Goal: Find specific page/section

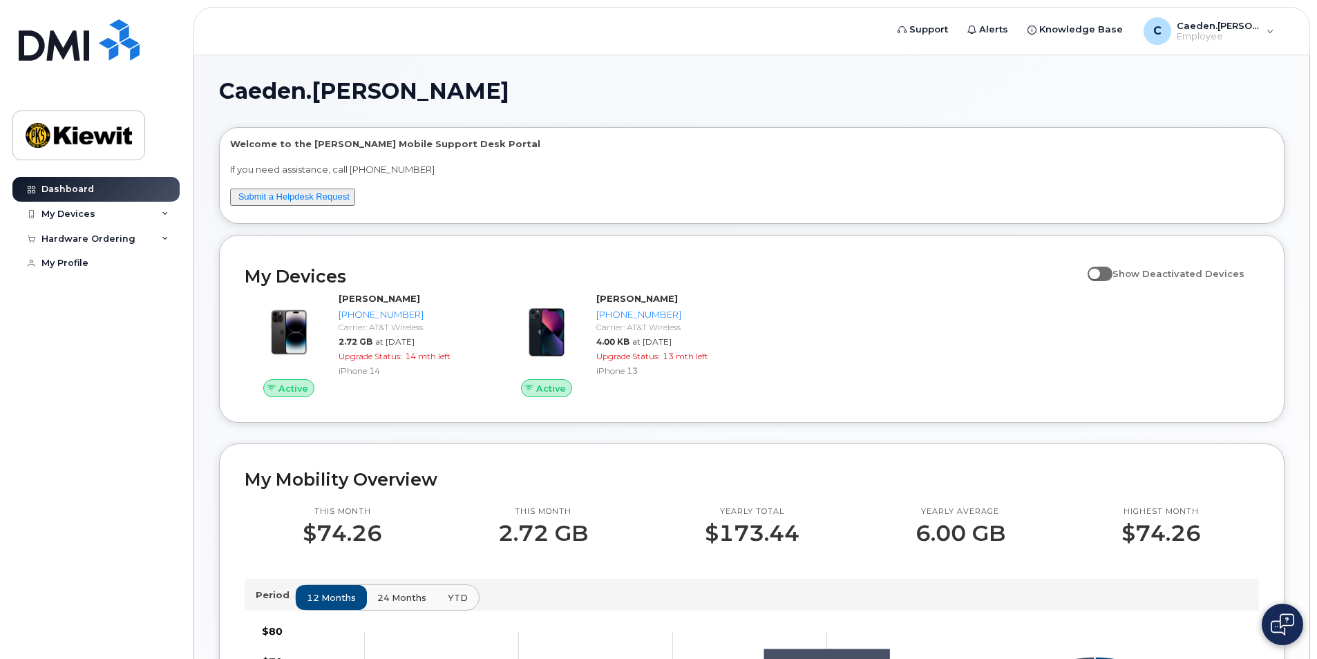
click at [1285, 613] on button at bounding box center [1281, 624] width 41 height 41
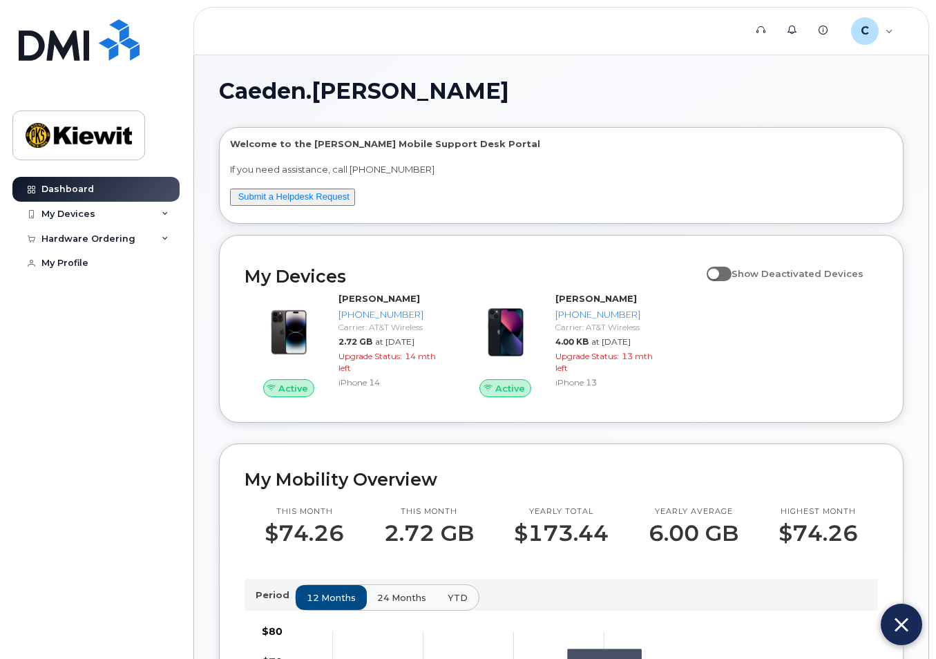
click at [914, 106] on div "Caeden.Ayres Welcome to the Kiewit Mobile Support Desk Portal If you need assis…" at bounding box center [561, 636] width 734 height 1163
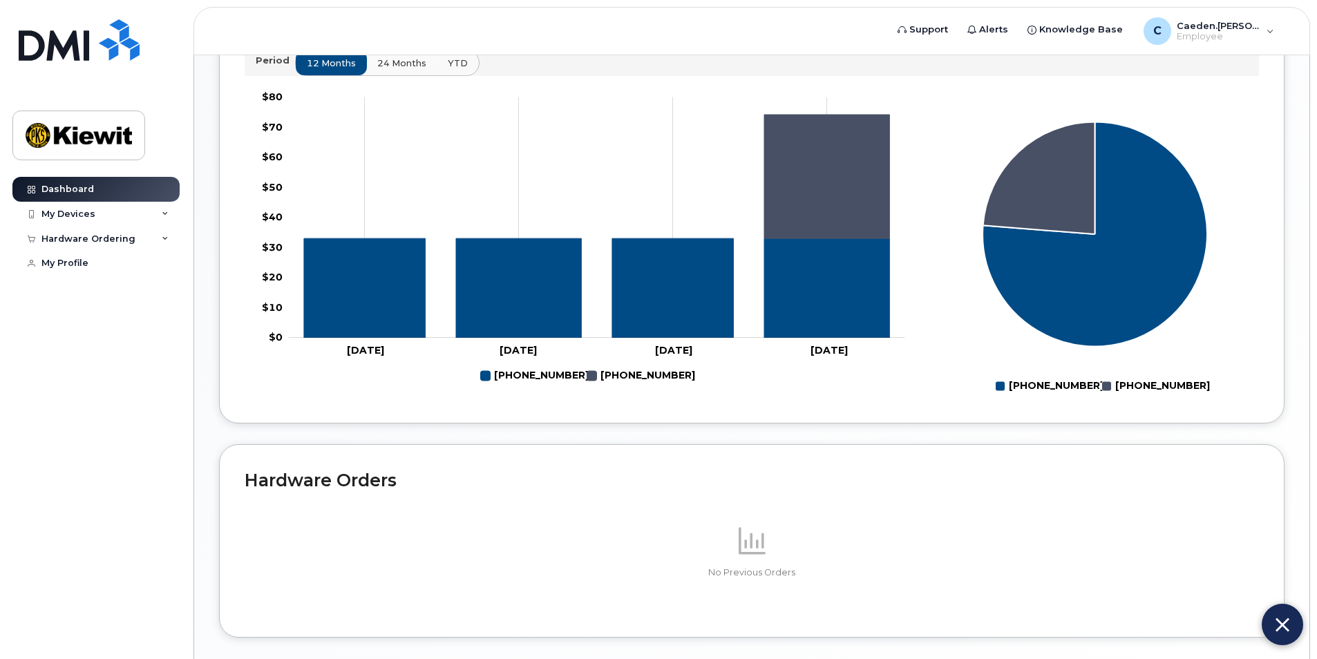
scroll to position [603, 0]
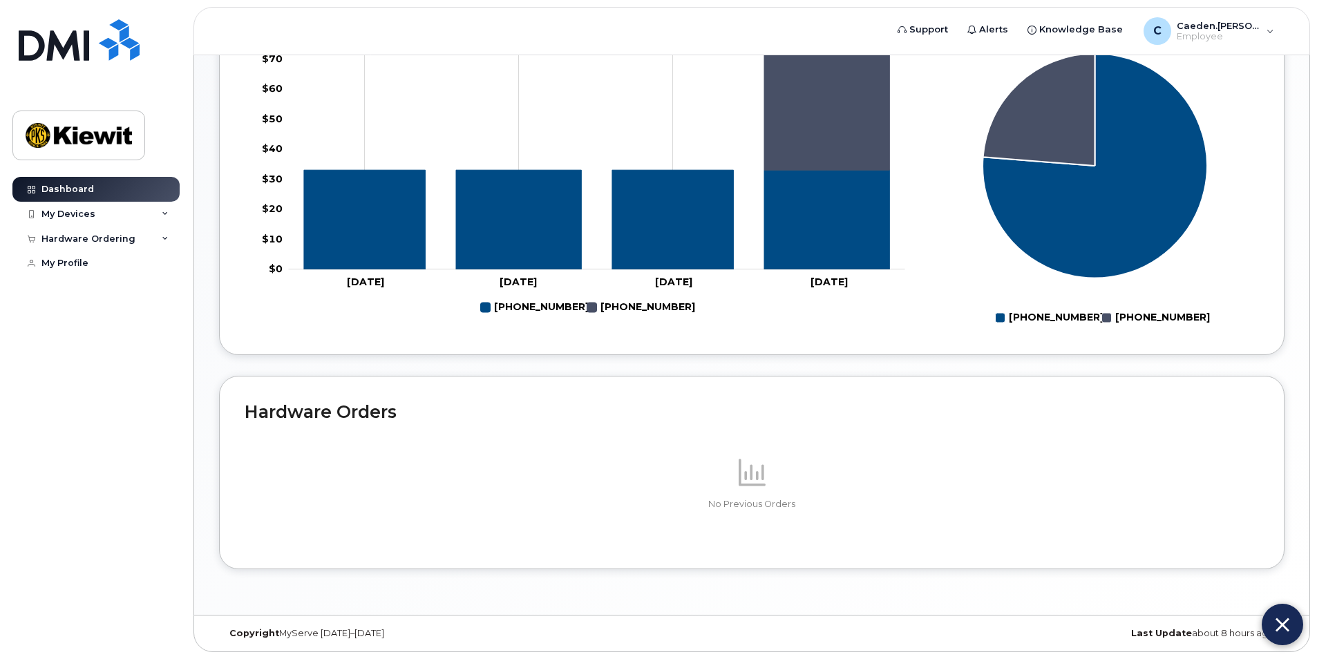
click at [1281, 622] on img at bounding box center [1282, 624] width 14 height 23
